Goal: Find specific fact

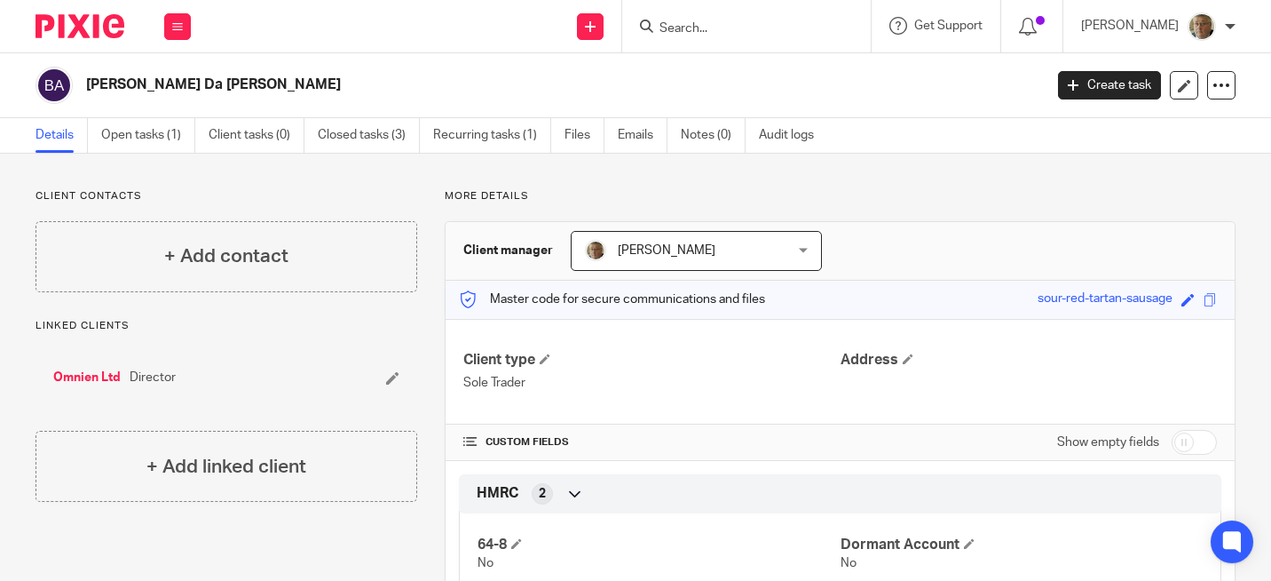
click at [737, 27] on input "Search" at bounding box center [738, 29] width 160 height 16
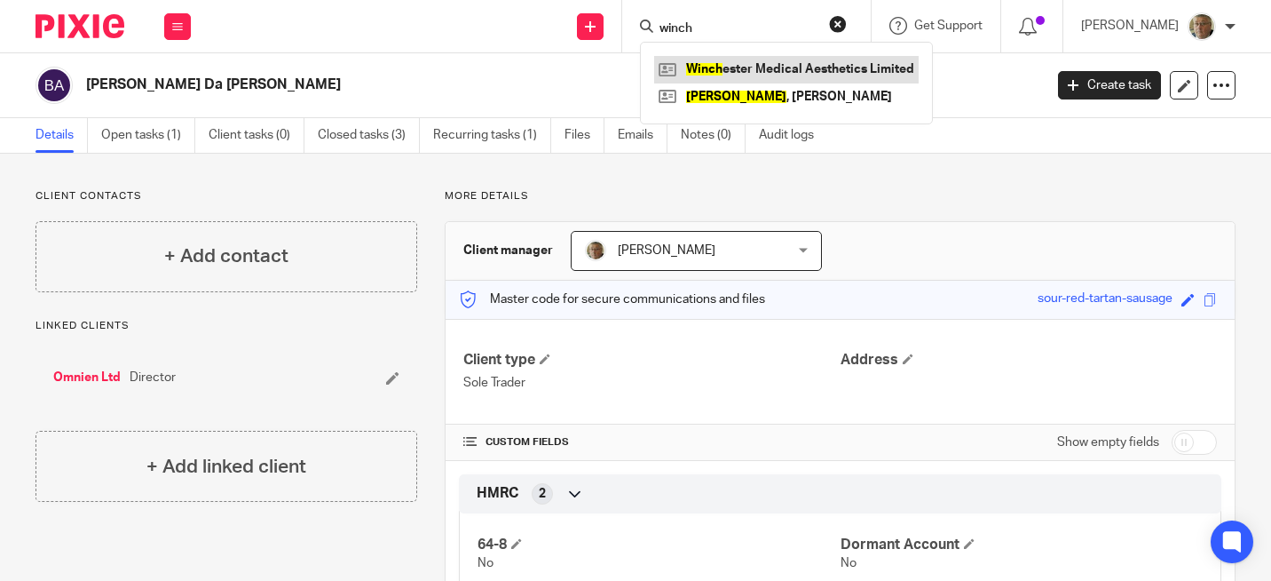
type input "winch"
click at [817, 75] on link at bounding box center [786, 69] width 265 height 27
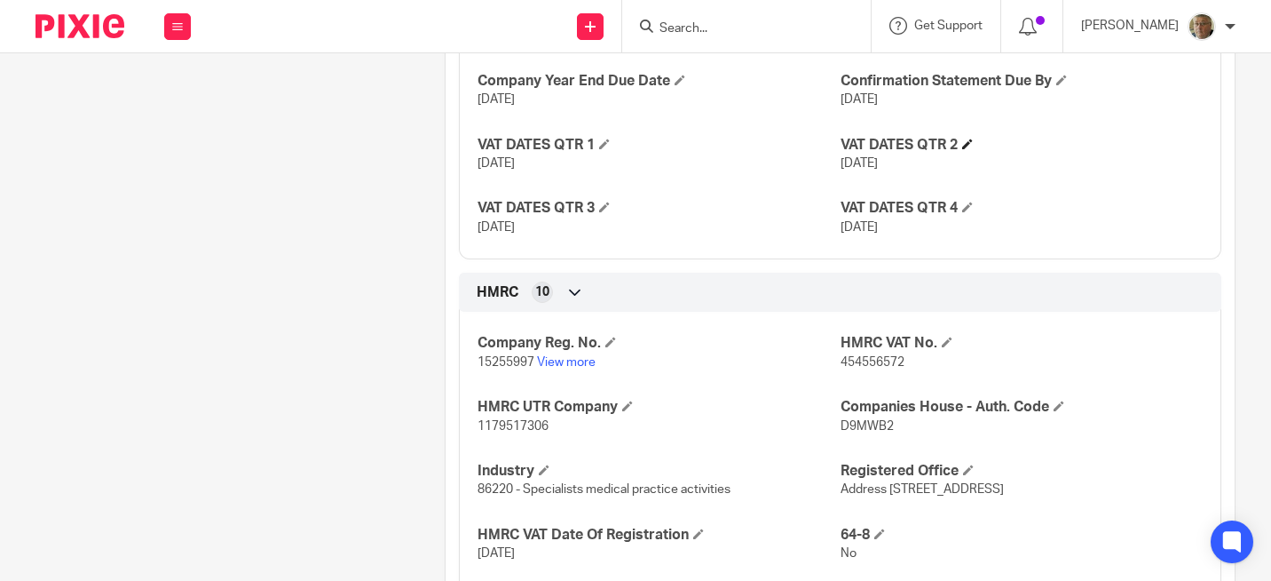
scroll to position [888, 0]
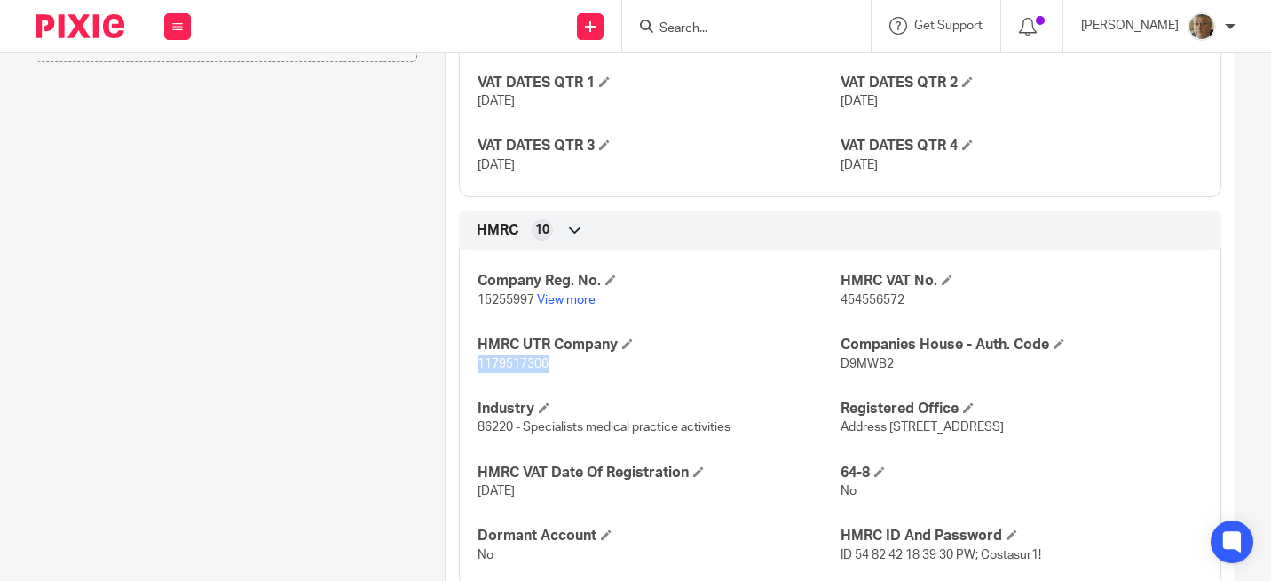
drag, startPoint x: 553, startPoint y: 366, endPoint x: 474, endPoint y: 365, distance: 79.0
click at [478, 365] on p "1179517306" at bounding box center [659, 364] width 362 height 18
copy span "1179517306"
